Goal: Task Accomplishment & Management: Manage account settings

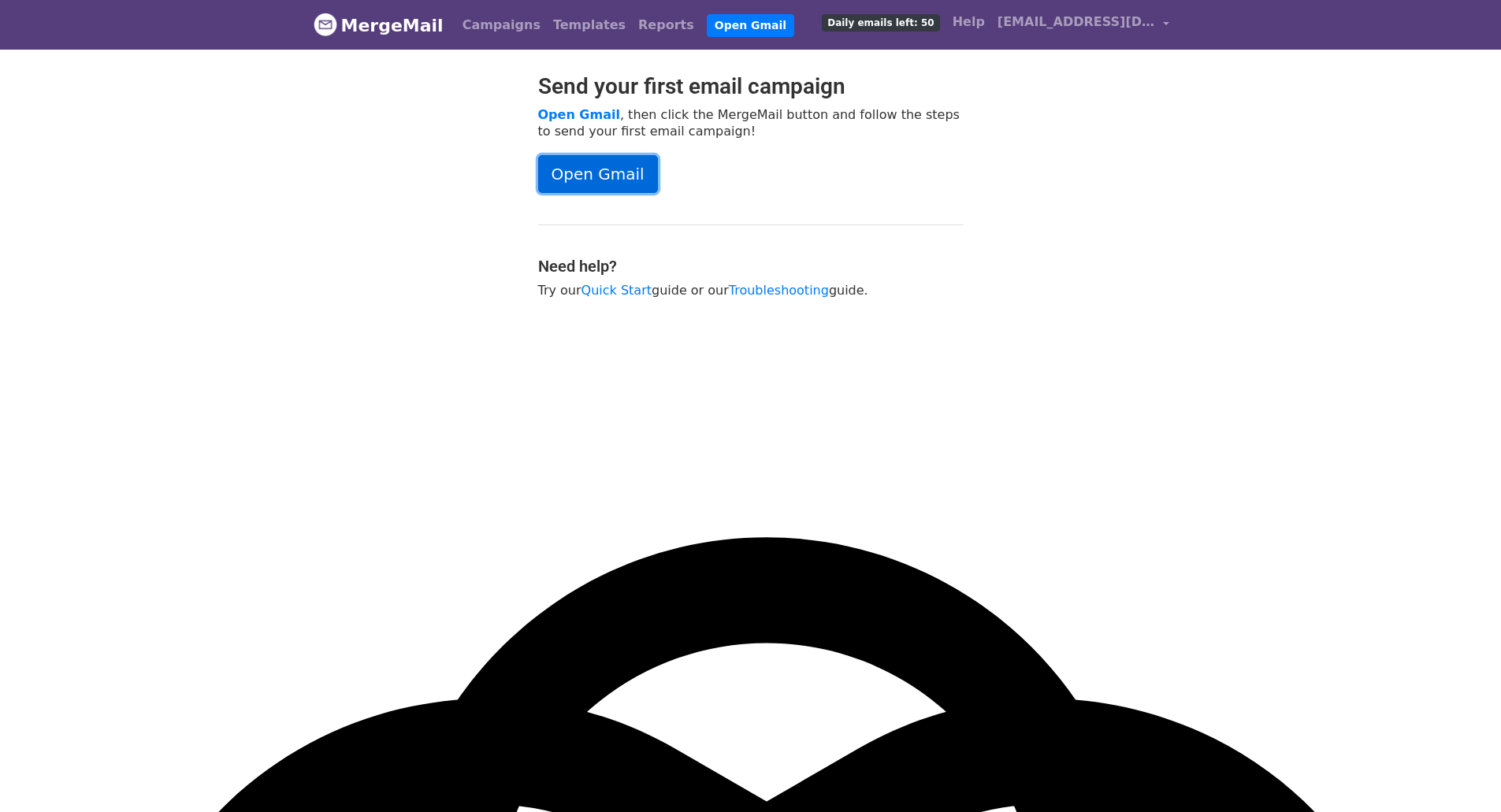
click at [579, 169] on link "Open Gmail" at bounding box center [598, 174] width 120 height 38
click at [502, 26] on link "Campaigns" at bounding box center [502, 25] width 91 height 31
click at [562, 25] on link "Templates" at bounding box center [590, 25] width 85 height 31
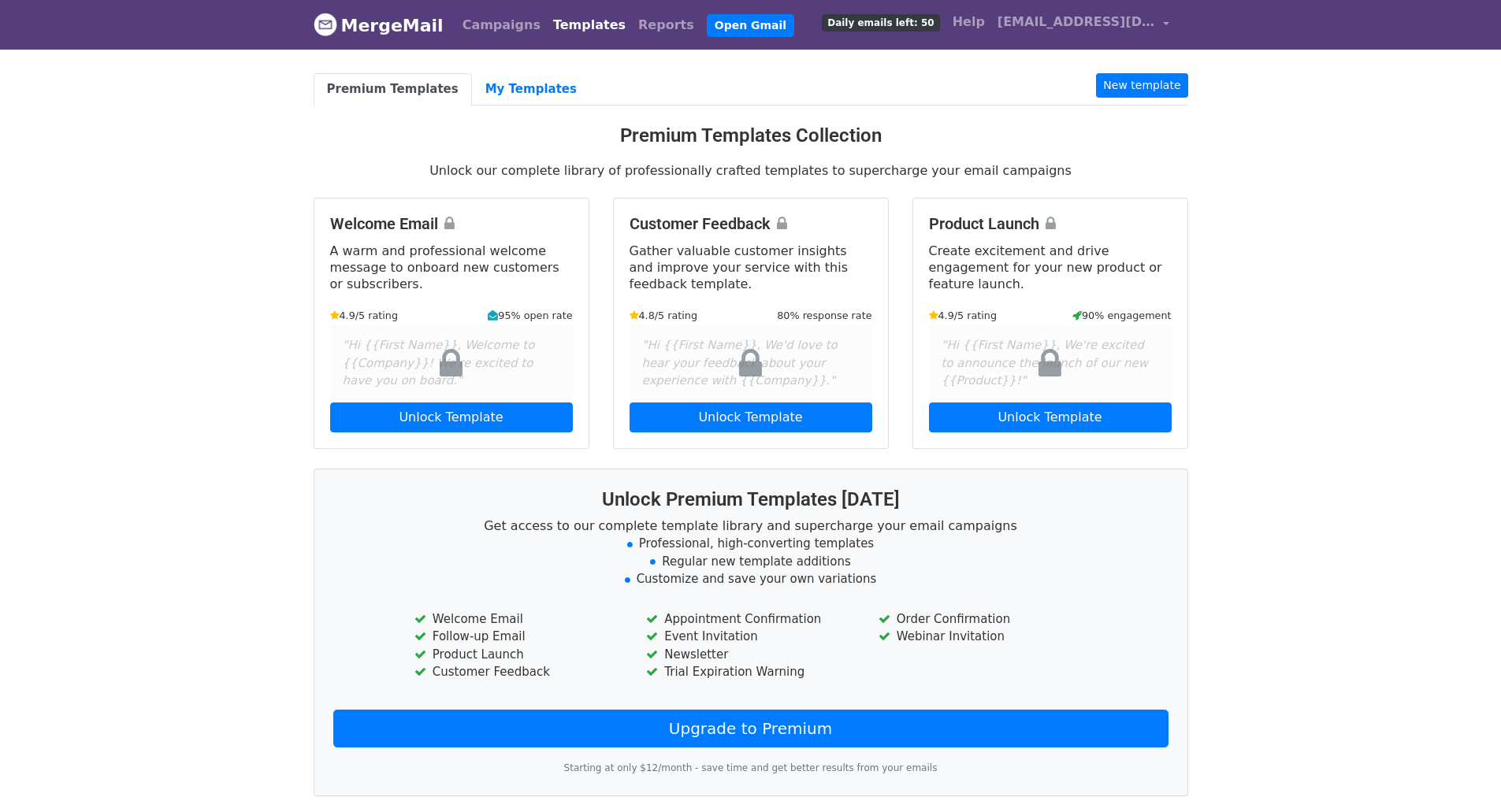
click at [407, 21] on link "MergeMail" at bounding box center [378, 25] width 130 height 33
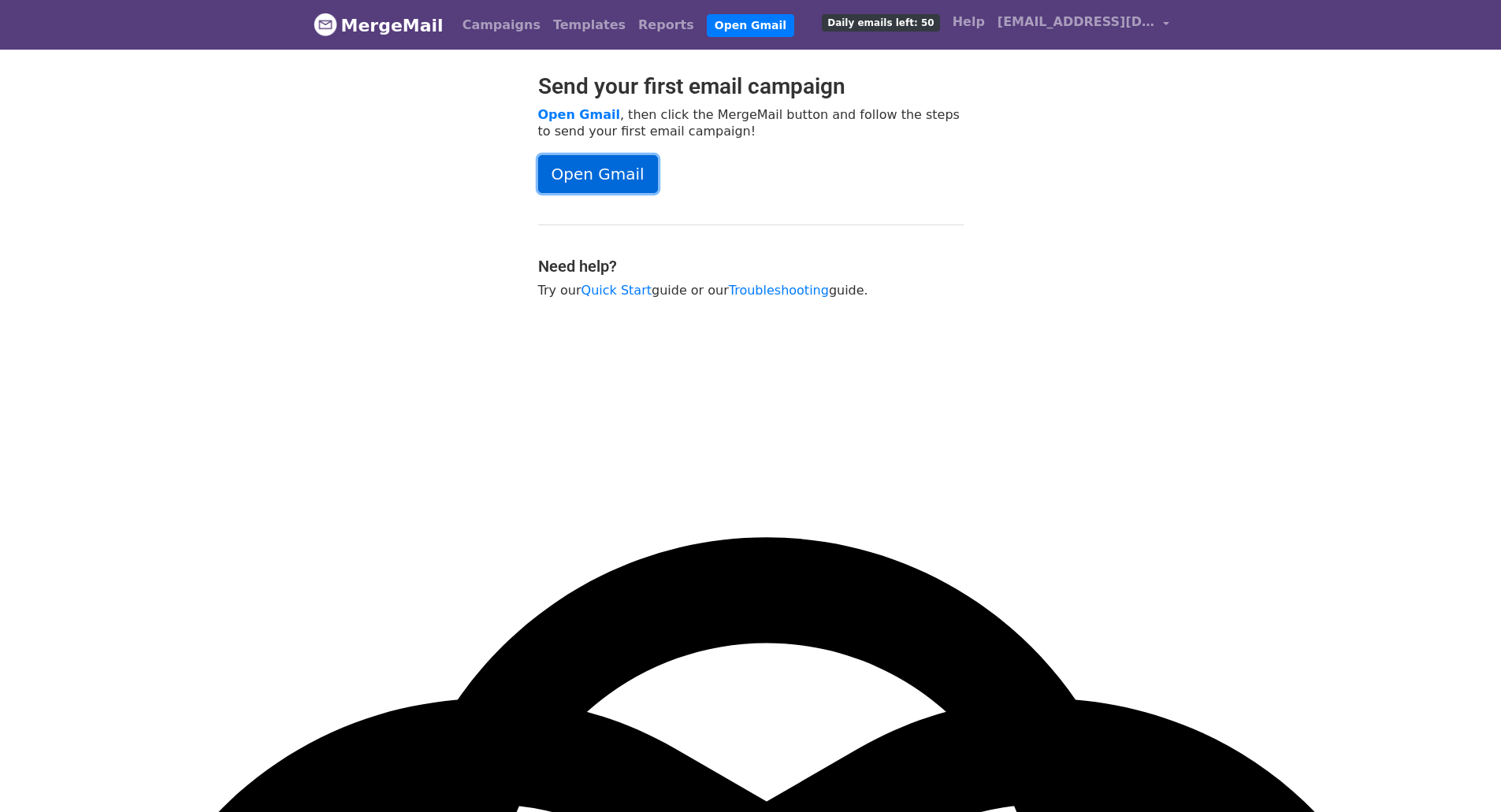
click at [592, 172] on link "Open Gmail" at bounding box center [598, 174] width 120 height 38
click at [1140, 22] on span "[EMAIL_ADDRESS][DOMAIN_NAME]" at bounding box center [1076, 22] width 158 height 19
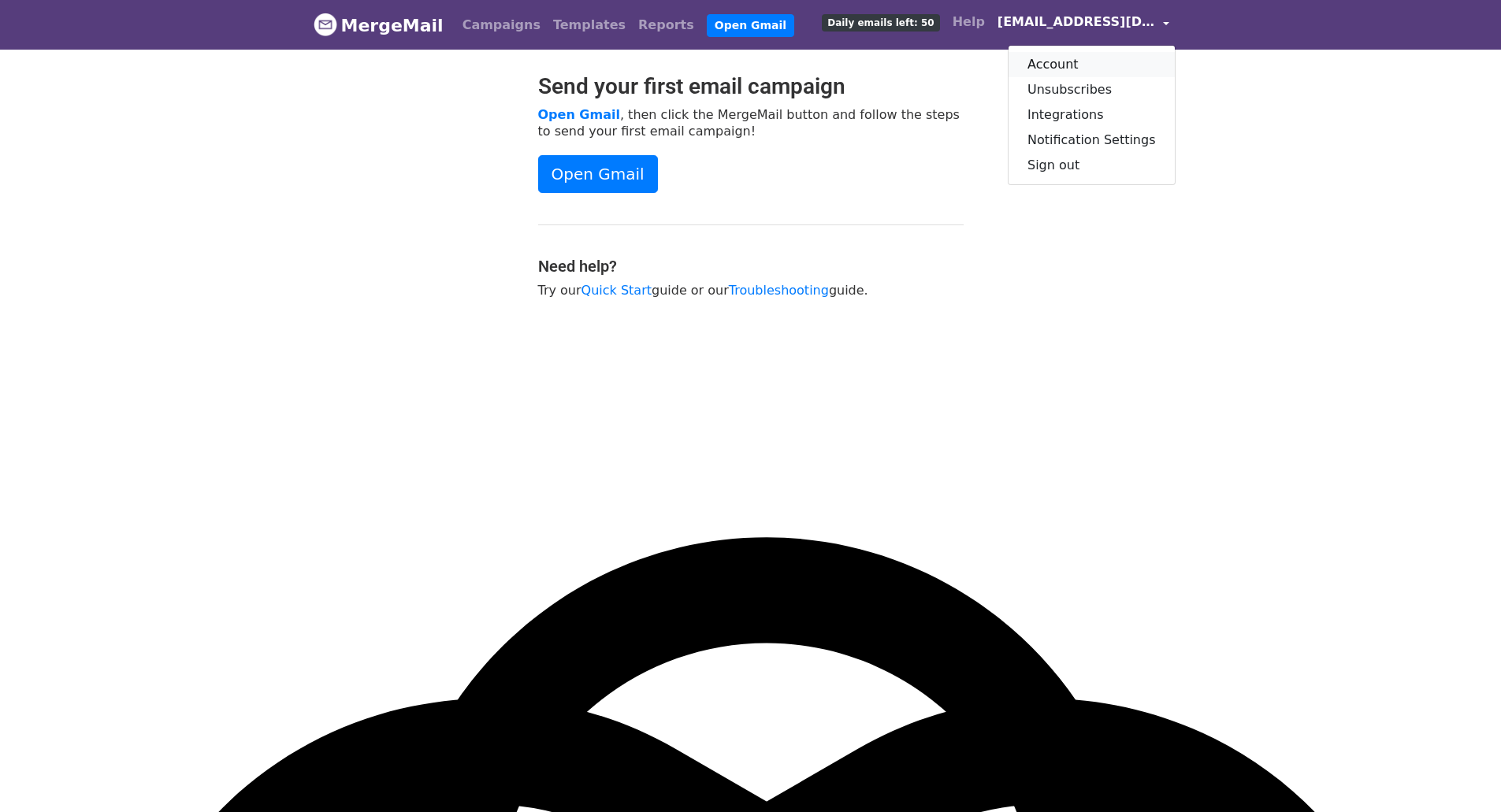
click at [1074, 61] on link "Account" at bounding box center [1092, 64] width 166 height 25
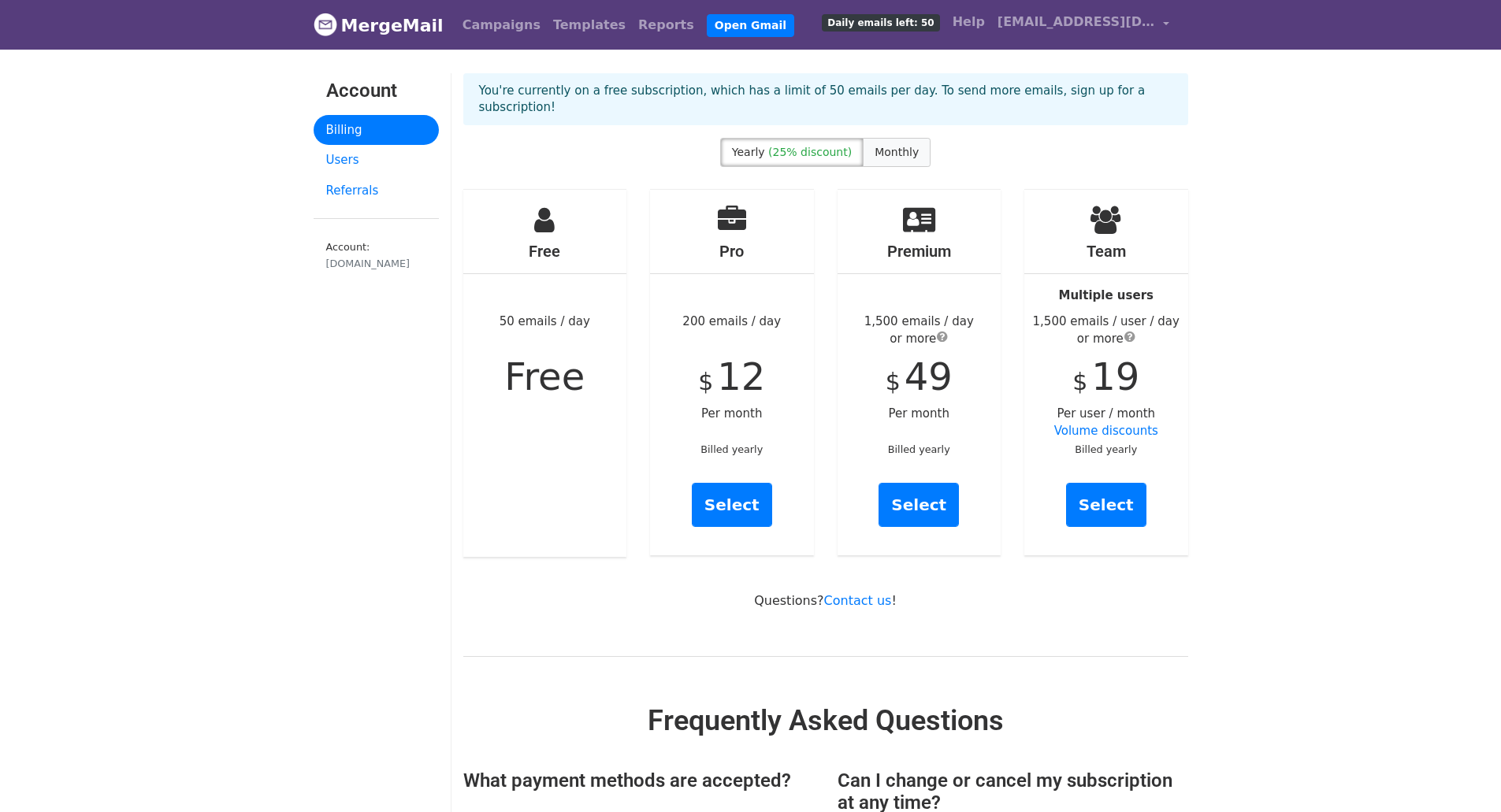
click at [893, 146] on span "Monthly" at bounding box center [896, 152] width 44 height 12
click at [881, 146] on span "Monthly" at bounding box center [896, 152] width 44 height 12
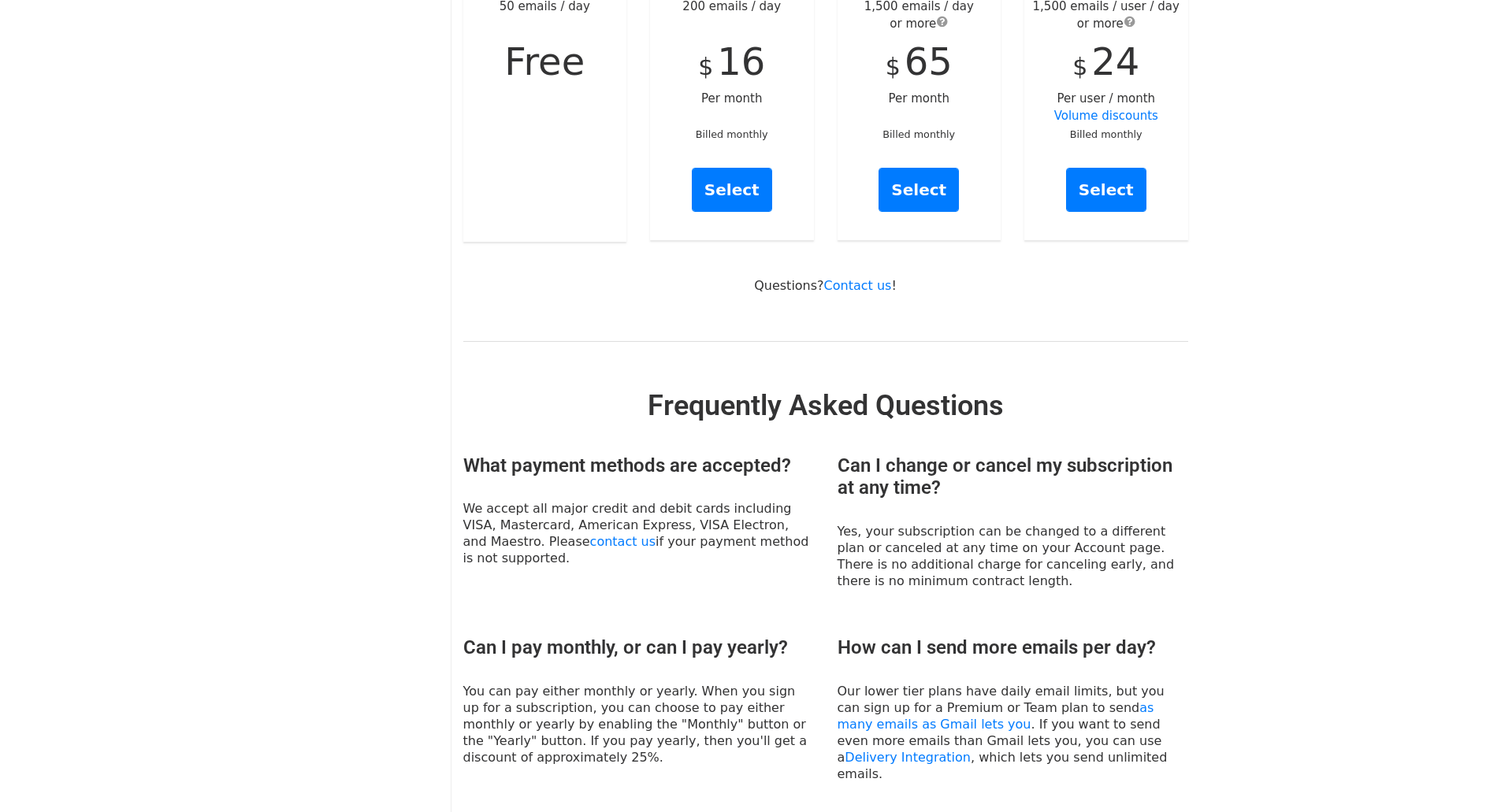
scroll to position [709, 0]
